Goal: Task Accomplishment & Management: Complete application form

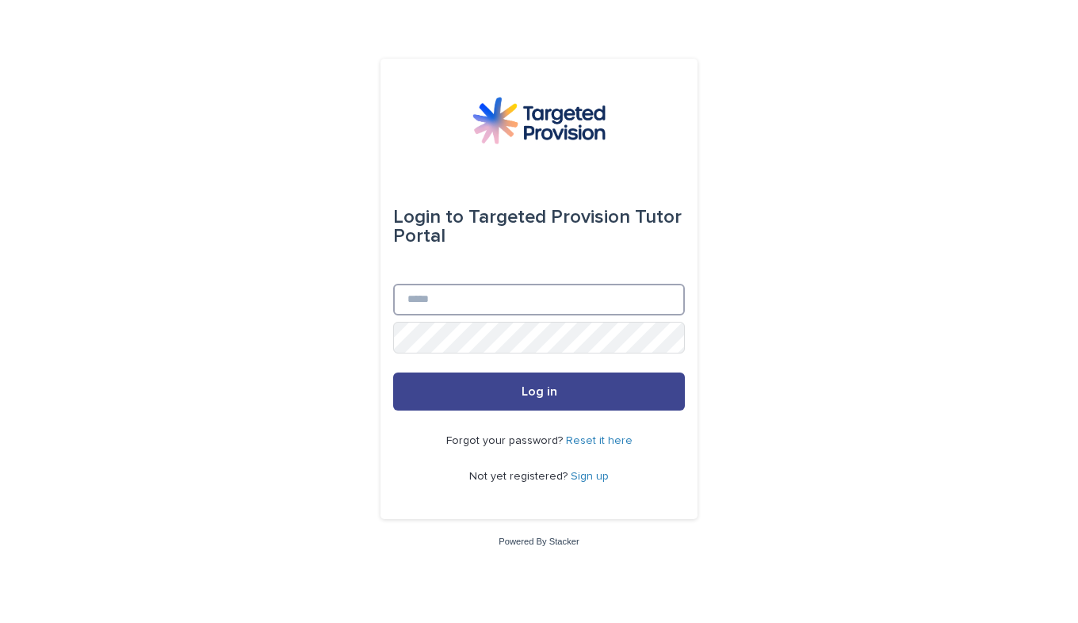
type input "**********"
click at [542, 385] on button "Log in" at bounding box center [539, 392] width 292 height 38
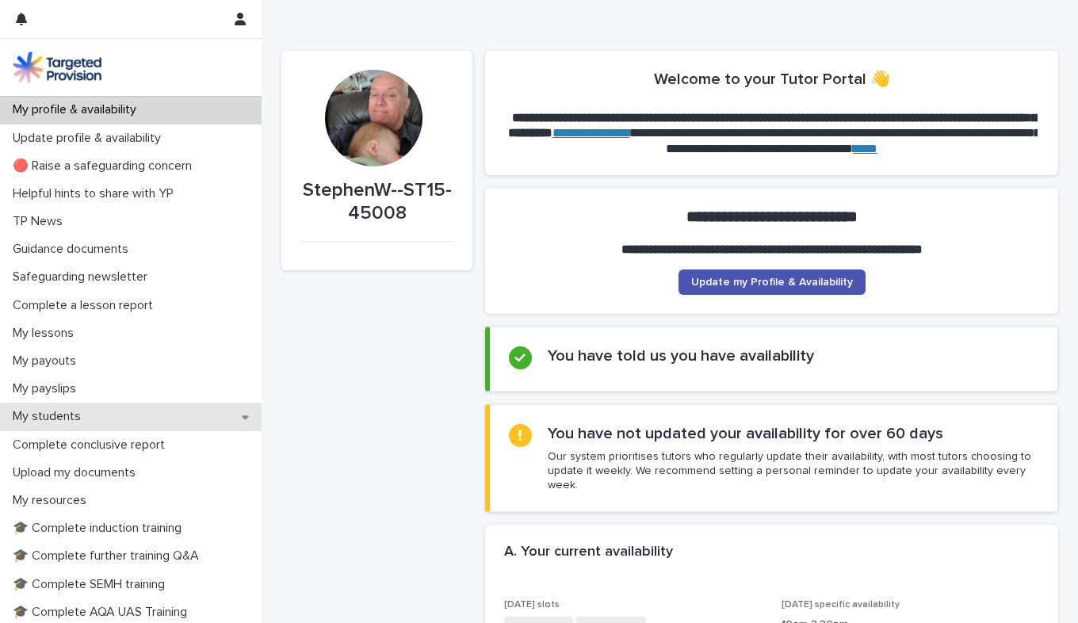
click at [242, 417] on icon at bounding box center [245, 417] width 7 height 4
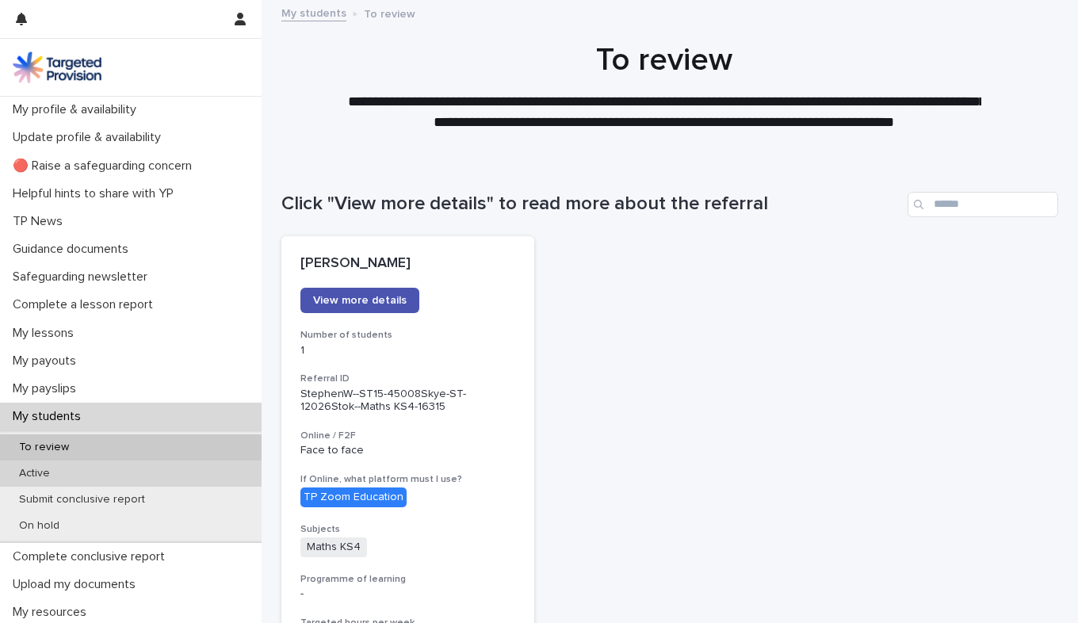
click at [123, 469] on div "Active" at bounding box center [131, 474] width 262 height 26
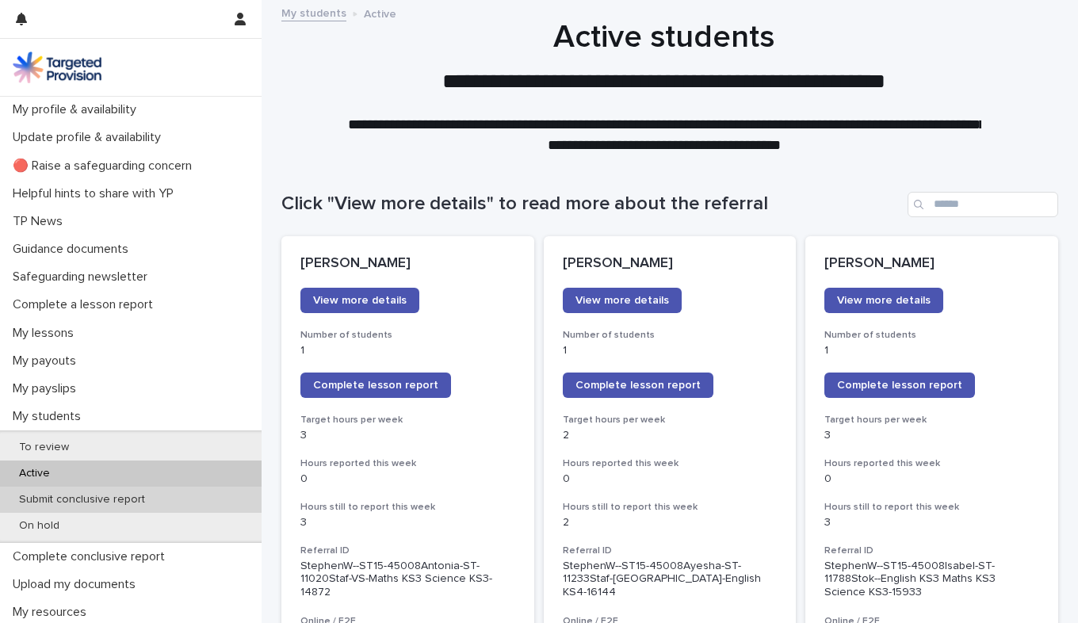
click at [109, 500] on p "Submit conclusive report" at bounding box center [81, 499] width 151 height 13
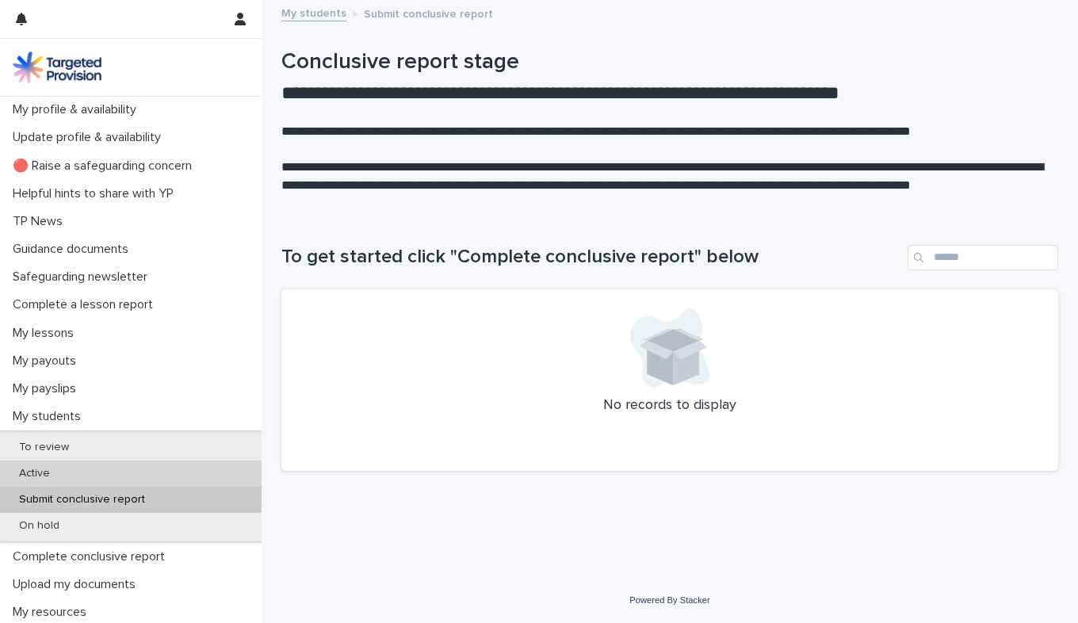
click at [104, 472] on div "Active" at bounding box center [131, 474] width 262 height 26
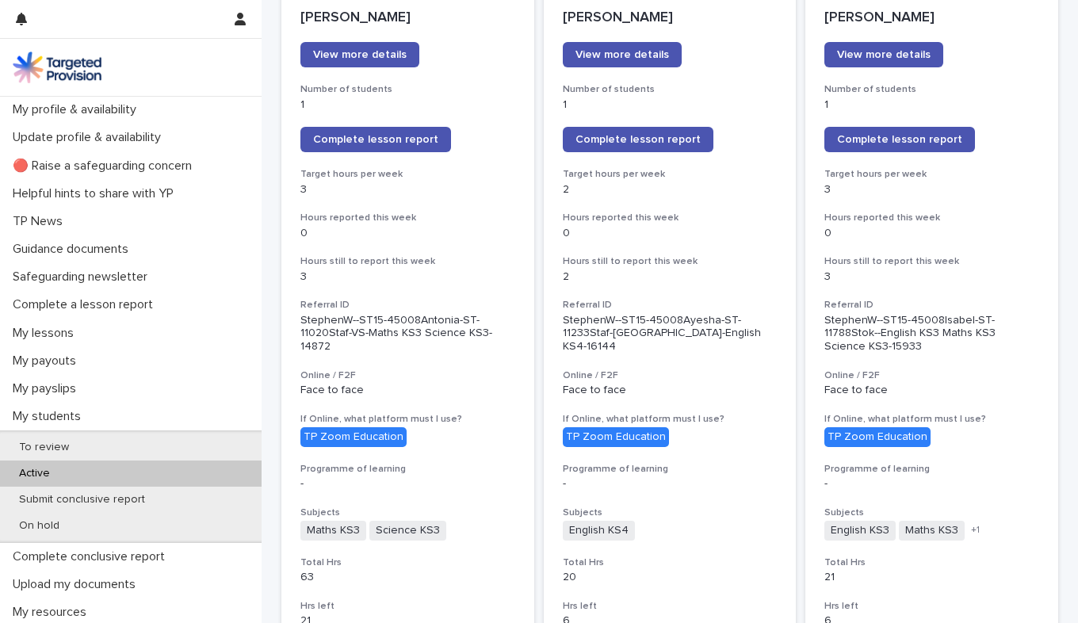
scroll to position [244, 0]
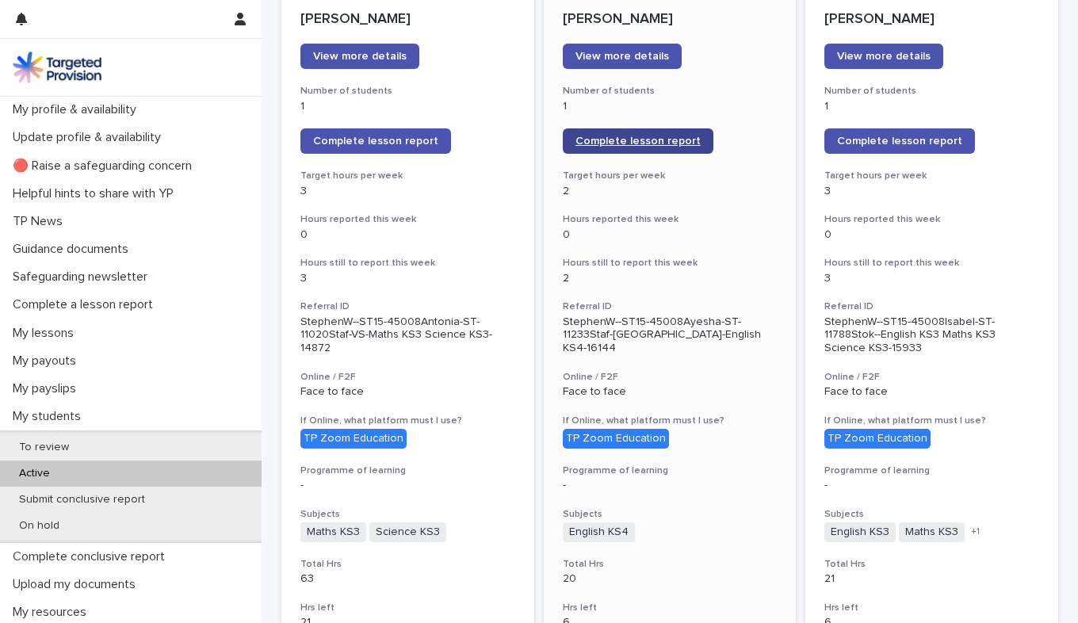
click at [627, 139] on span "Complete lesson report" at bounding box center [638, 141] width 125 height 11
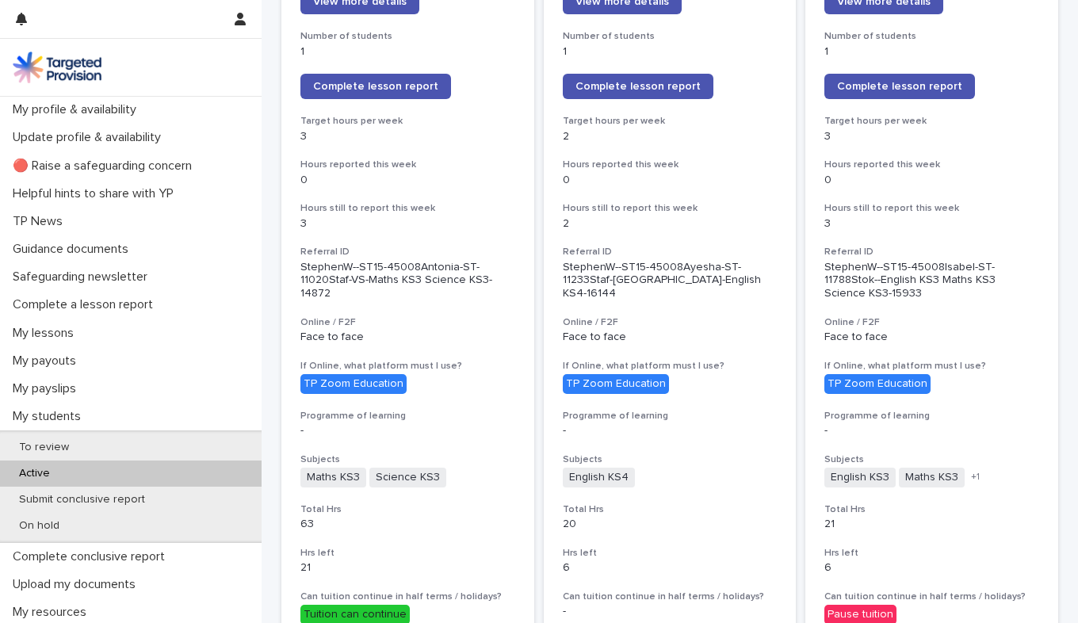
scroll to position [306, 0]
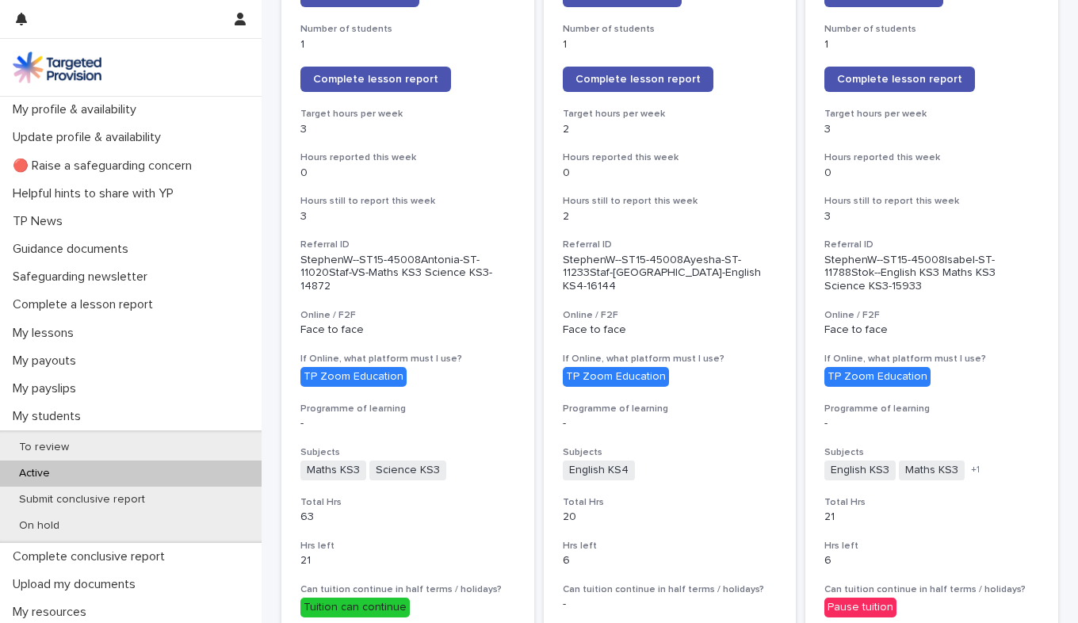
click at [54, 473] on p "Active" at bounding box center [34, 473] width 56 height 13
click at [624, 78] on span "Complete lesson report" at bounding box center [638, 79] width 125 height 11
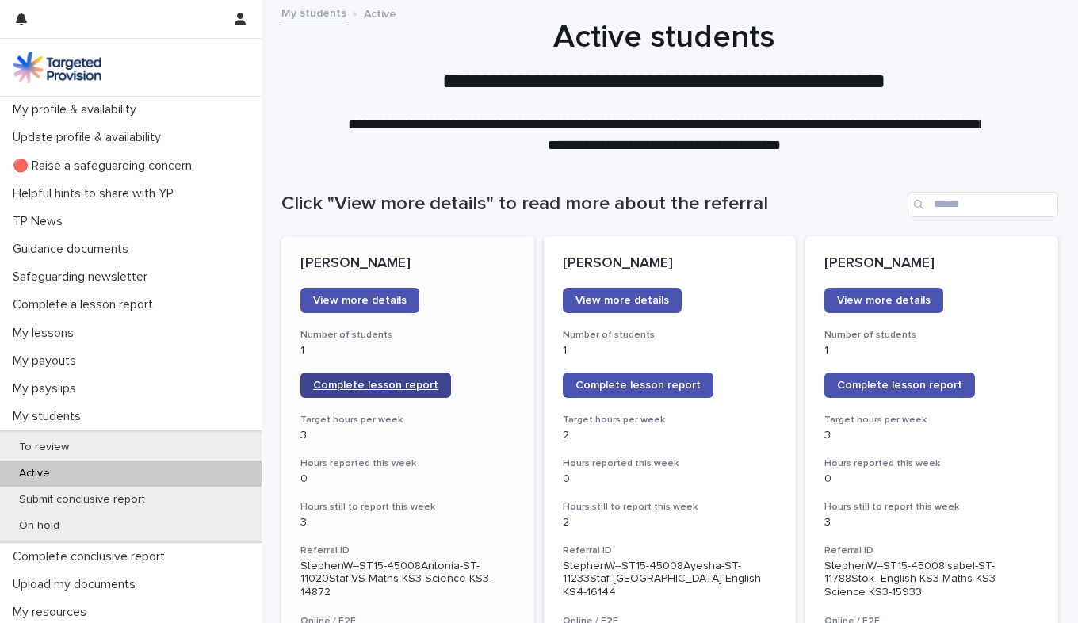
click at [375, 384] on span "Complete lesson report" at bounding box center [375, 385] width 125 height 11
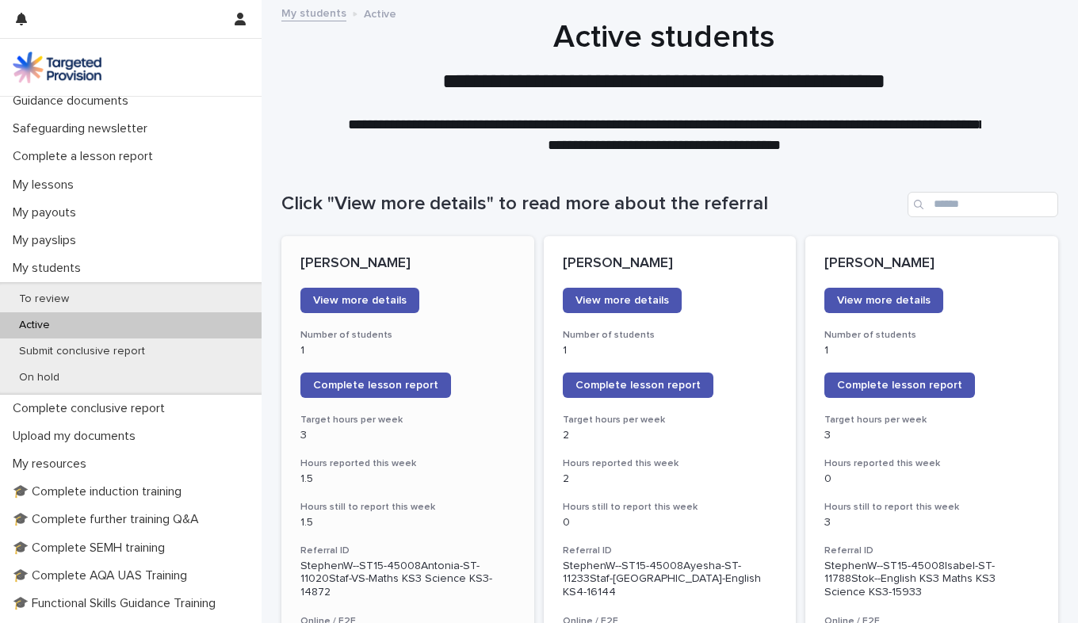
scroll to position [147, 0]
click at [151, 404] on p "Complete conclusive report" at bounding box center [91, 410] width 171 height 15
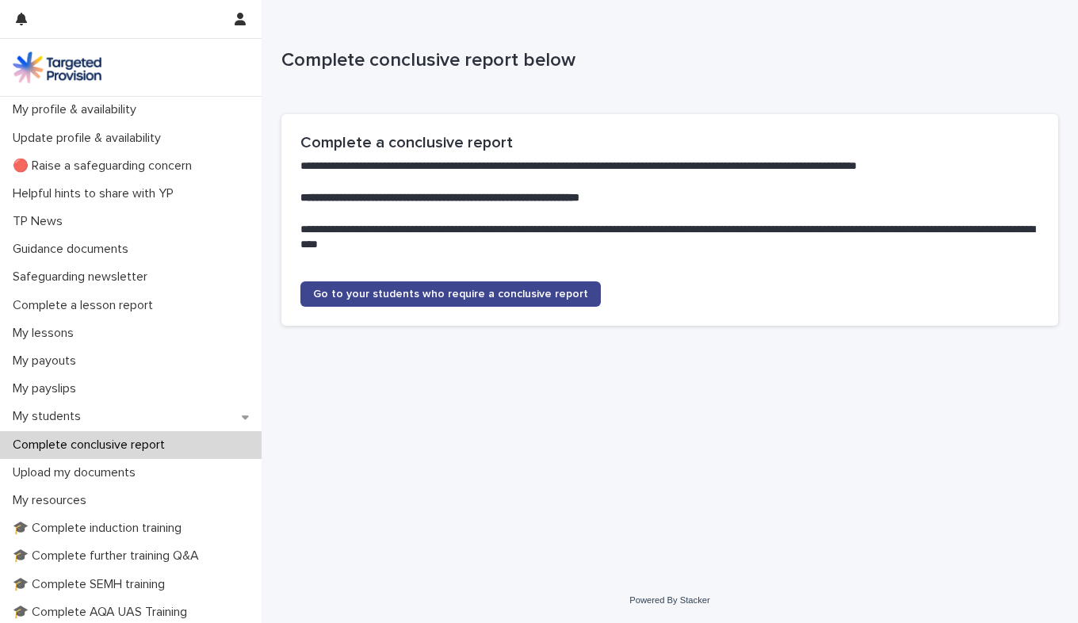
click at [458, 290] on span "Go to your students who require a conclusive report" at bounding box center [450, 294] width 275 height 11
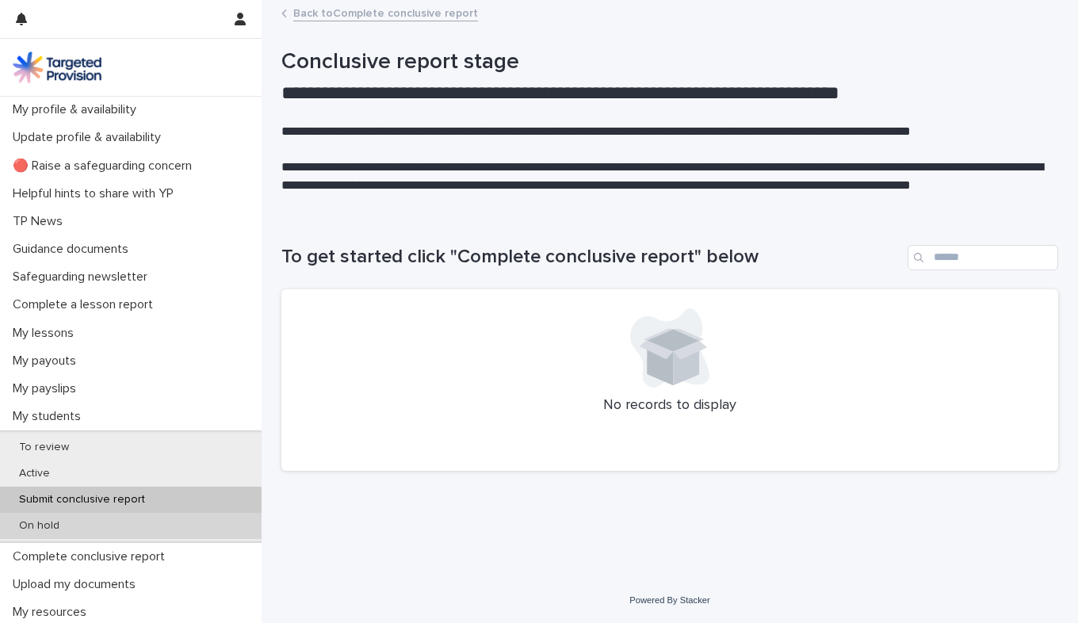
click at [77, 520] on div "On hold" at bounding box center [131, 526] width 262 height 26
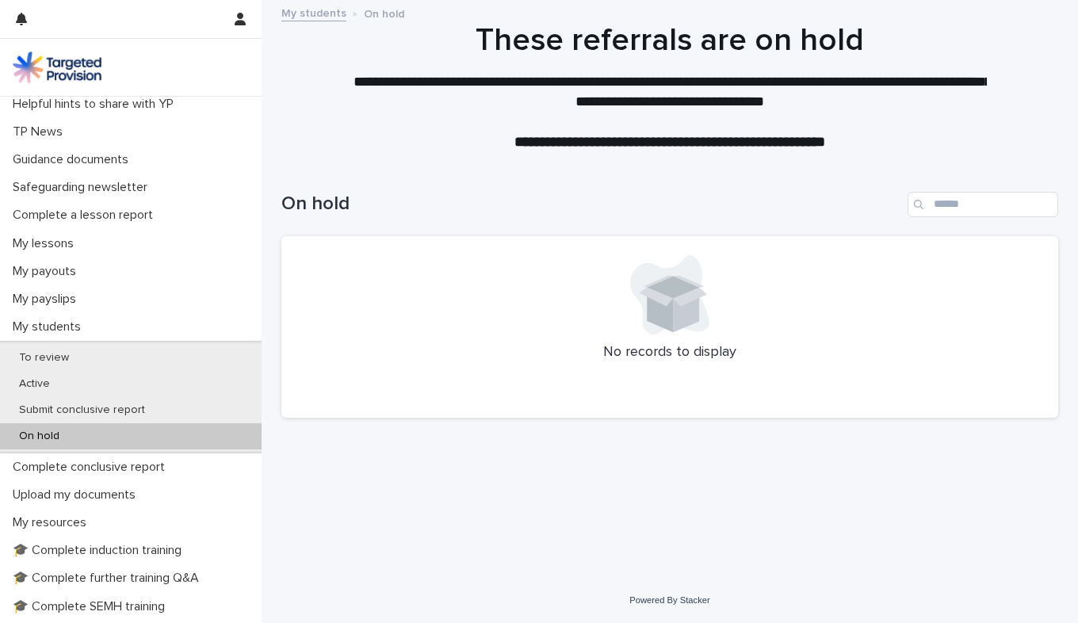
scroll to position [90, 0]
click at [82, 321] on p "My students" at bounding box center [49, 326] width 87 height 15
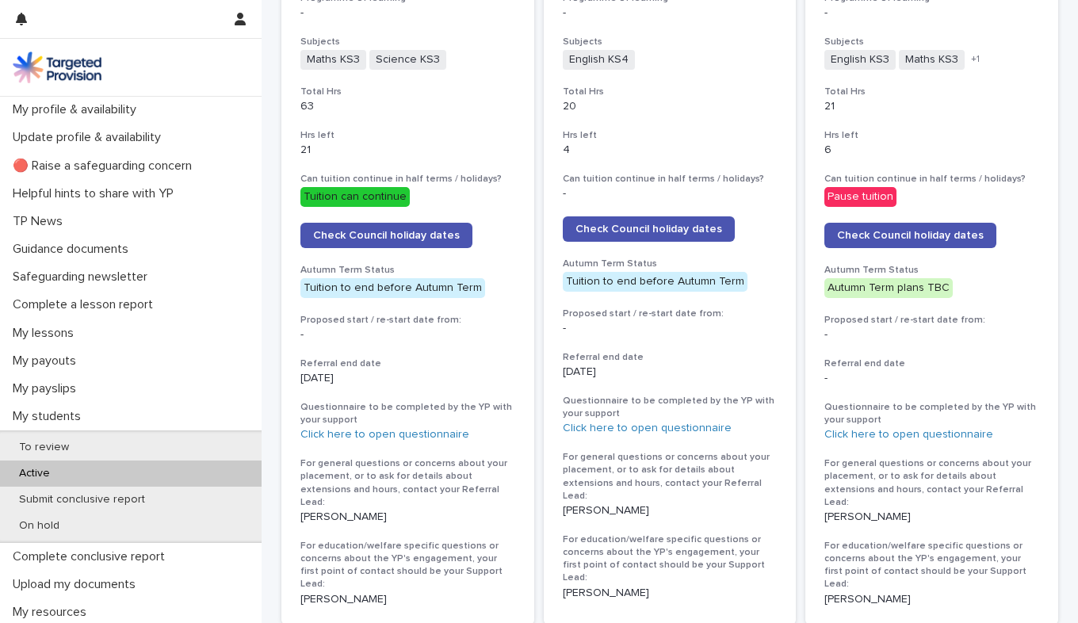
scroll to position [720, 0]
